Goal: Task Accomplishment & Management: Use online tool/utility

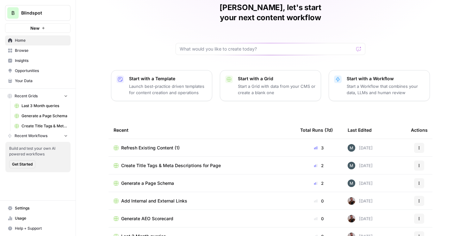
scroll to position [37, 0]
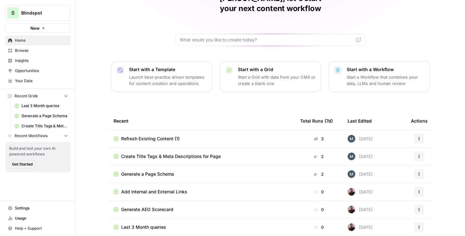
click at [34, 106] on span "Last 3 Month queries" at bounding box center [45, 106] width 46 height 6
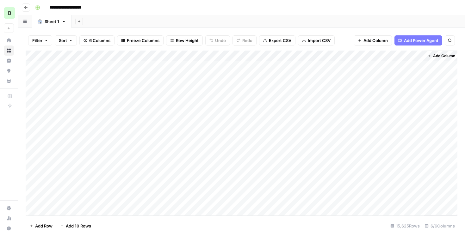
click at [25, 7] on icon "button" at bounding box center [25, 7] width 3 height 3
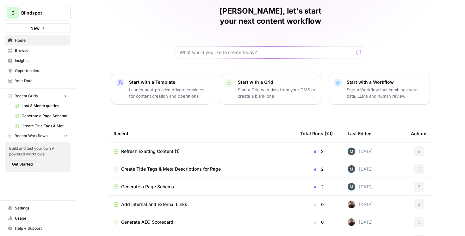
scroll to position [37, 0]
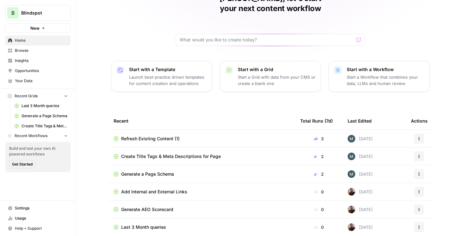
click at [165, 136] on span "Refresh Existing Content (1)" at bounding box center [150, 139] width 59 height 6
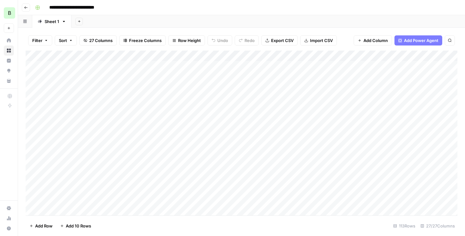
click at [210, 67] on div "Add Column" at bounding box center [242, 133] width 432 height 165
click at [208, 77] on div "Add Column" at bounding box center [242, 133] width 432 height 165
click at [208, 89] on div "Add Column" at bounding box center [242, 133] width 432 height 165
click at [211, 98] on div "Add Column" at bounding box center [242, 133] width 432 height 165
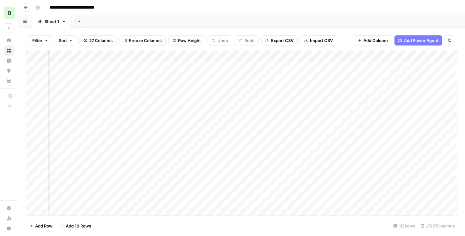
click at [308, 66] on div "Add Column" at bounding box center [242, 133] width 432 height 165
click at [308, 90] on div "Add Column" at bounding box center [242, 133] width 432 height 165
click at [309, 98] on div "Add Column" at bounding box center [242, 133] width 432 height 165
